Goal: Information Seeking & Learning: Find specific fact

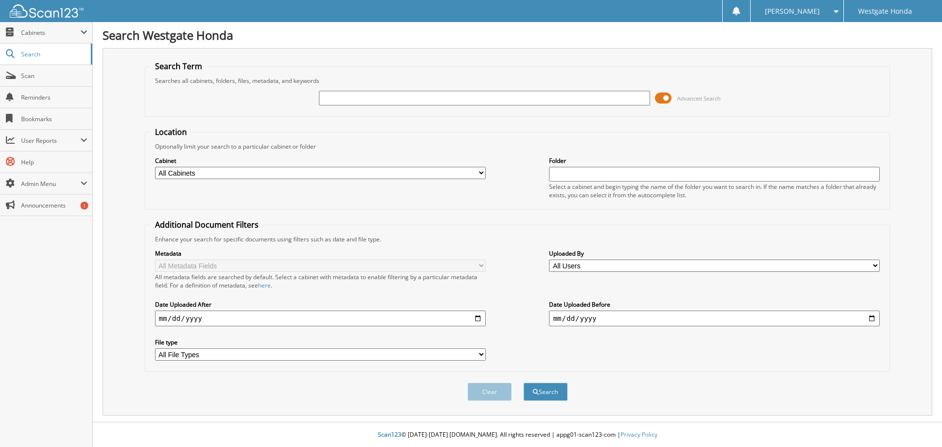
click at [406, 101] on input "text" at bounding box center [484, 98] width 331 height 15
type input "63982"
click at [664, 99] on span at bounding box center [663, 98] width 17 height 15
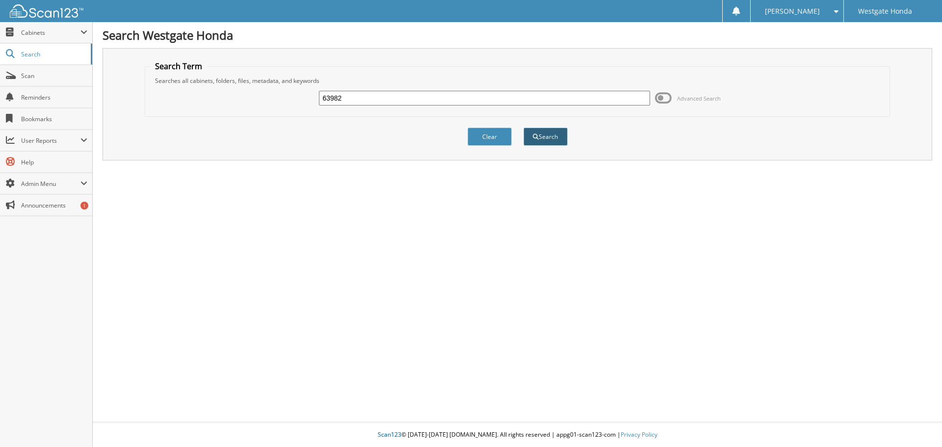
click at [542, 140] on button "Search" at bounding box center [545, 137] width 44 height 18
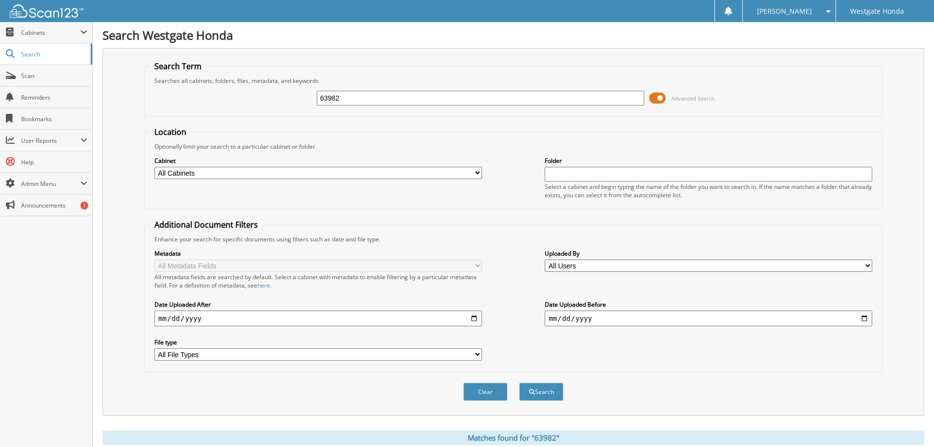
click at [661, 98] on span at bounding box center [657, 98] width 17 height 15
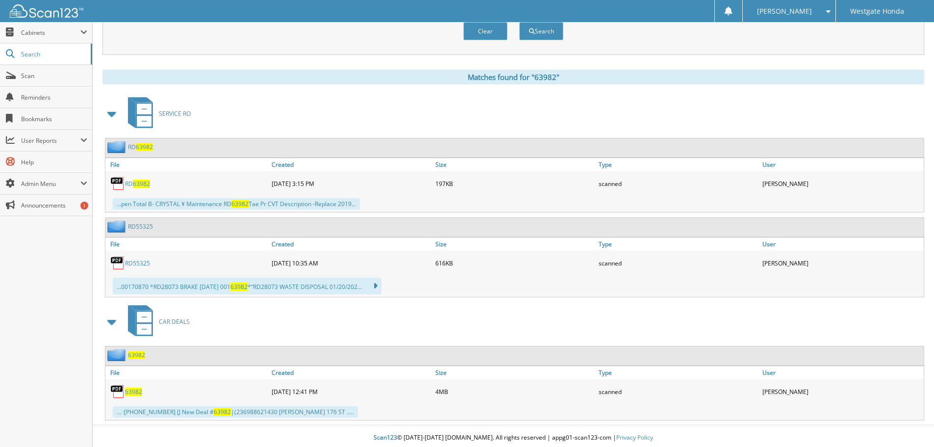
scroll to position [108, 0]
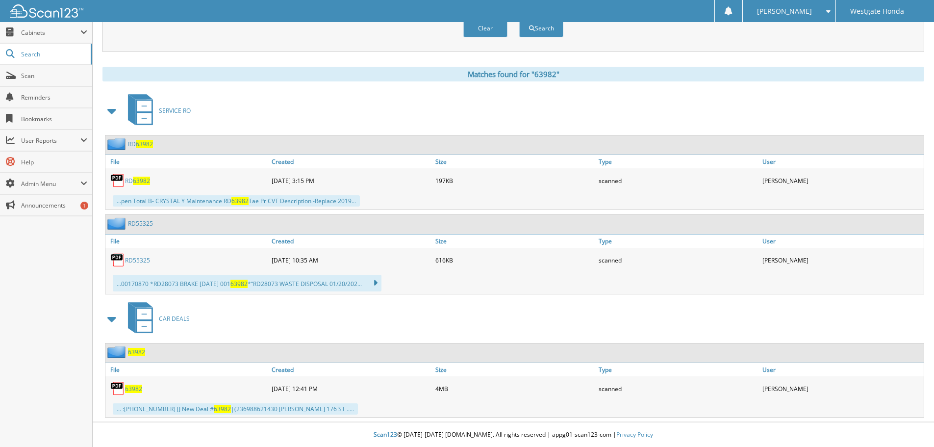
click at [135, 385] on span "63982" at bounding box center [133, 388] width 17 height 8
click at [42, 58] on span "Search" at bounding box center [53, 54] width 65 height 8
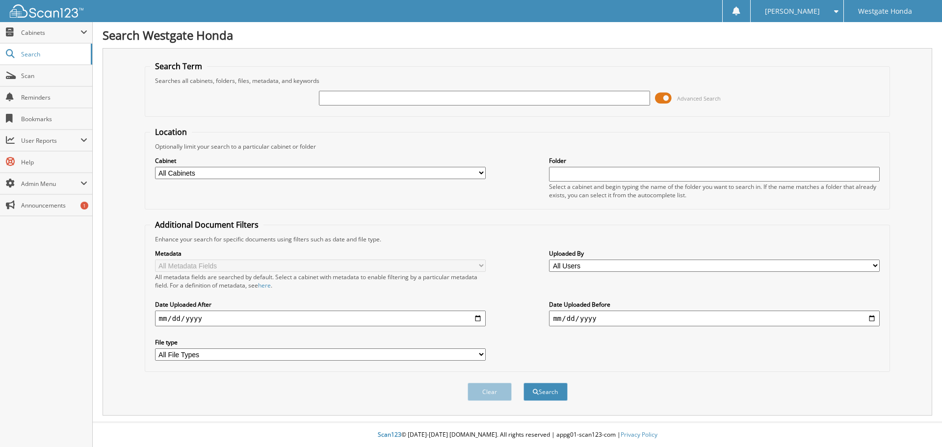
click at [426, 95] on input "text" at bounding box center [484, 98] width 331 height 15
type input "63181"
click at [523, 383] on button "Search" at bounding box center [545, 392] width 44 height 18
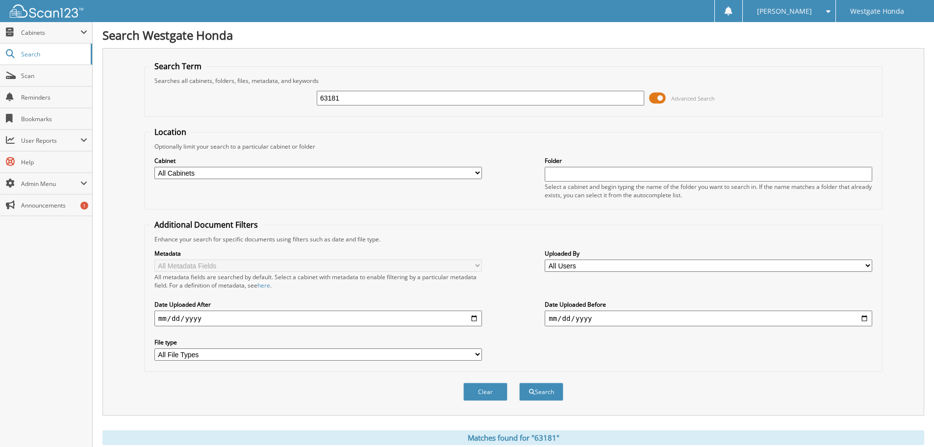
click at [660, 96] on span at bounding box center [657, 98] width 17 height 15
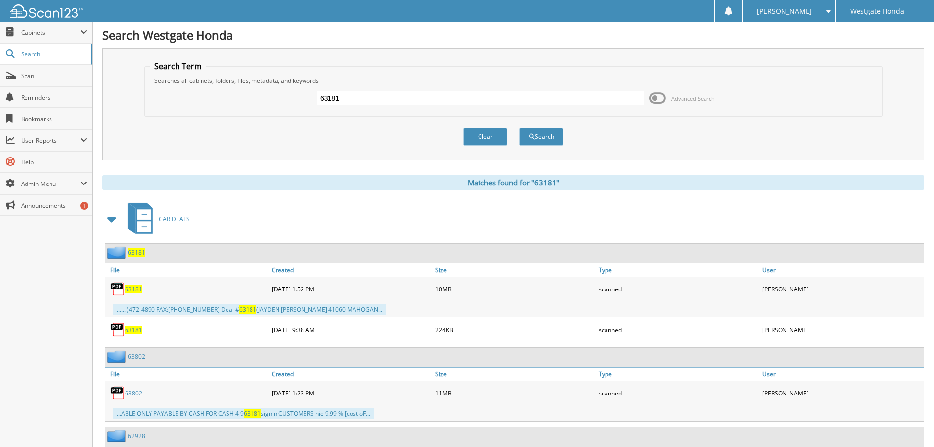
click at [138, 256] on span "63181" at bounding box center [136, 252] width 17 height 8
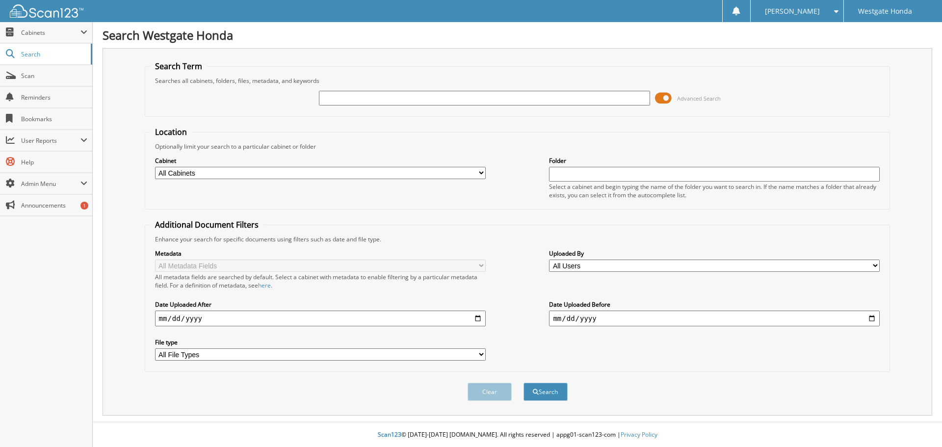
click at [466, 95] on input "text" at bounding box center [484, 98] width 331 height 15
type input "63181"
click at [660, 103] on span at bounding box center [663, 98] width 17 height 15
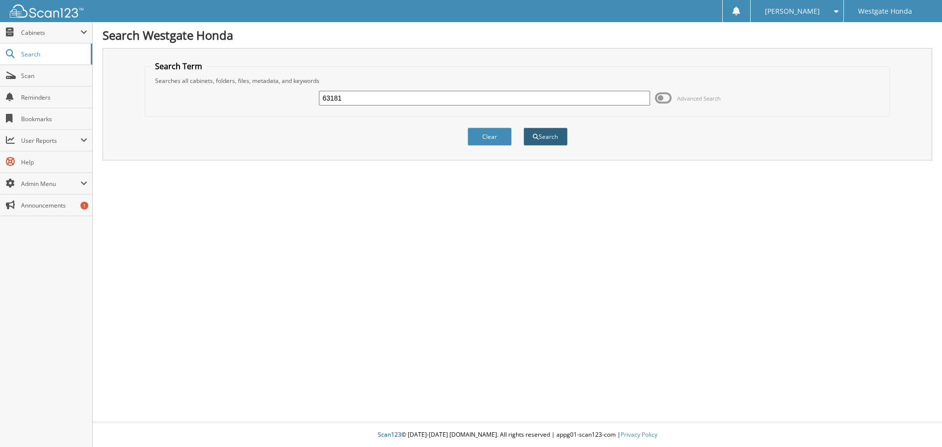
click at [543, 135] on button "Search" at bounding box center [545, 137] width 44 height 18
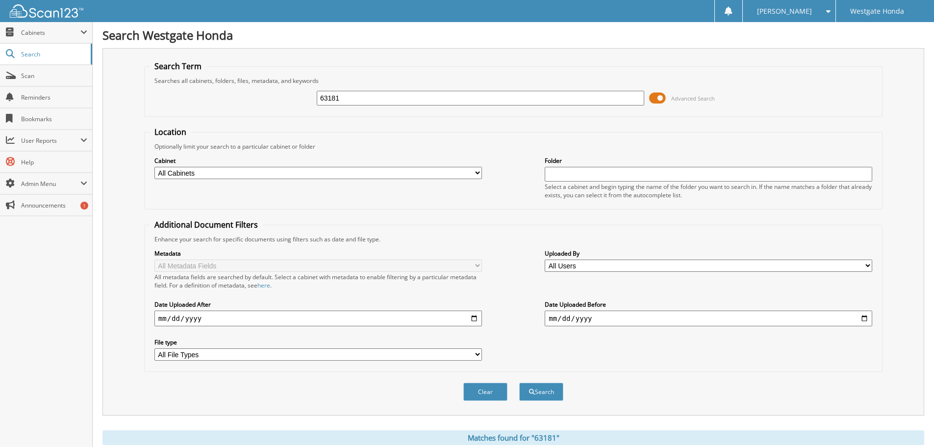
click at [655, 98] on span at bounding box center [657, 98] width 17 height 15
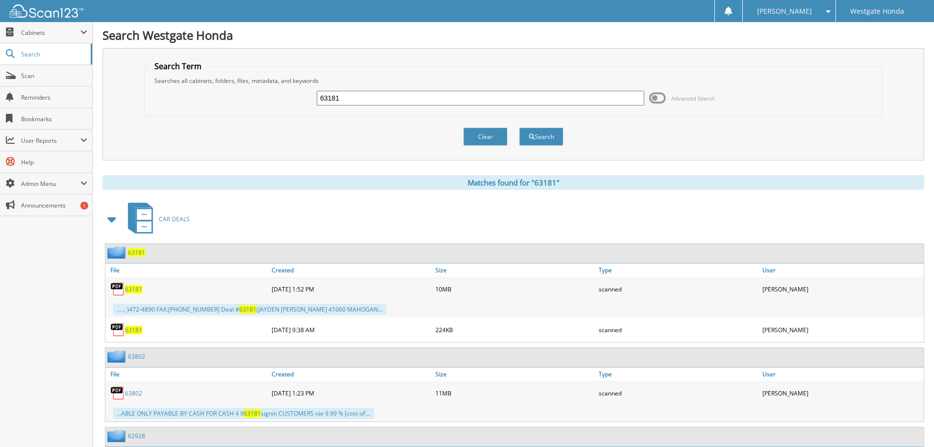
click at [132, 287] on span "63181" at bounding box center [133, 289] width 17 height 8
click at [789, 14] on span "[PERSON_NAME]" at bounding box center [784, 11] width 55 height 6
click at [760, 51] on span at bounding box center [756, 48] width 7 height 7
